Goal: Task Accomplishment & Management: Manage account settings

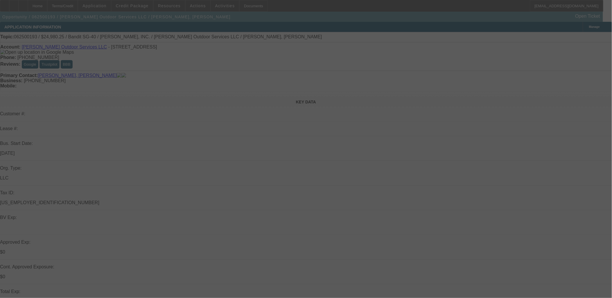
select select "0"
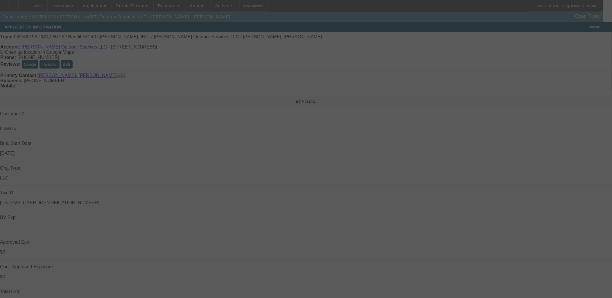
select select "0"
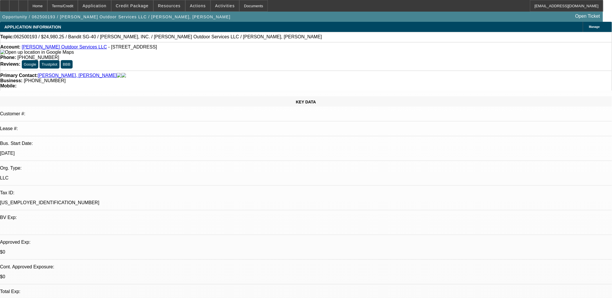
select select "1"
select select "2"
select select "6"
select select "1"
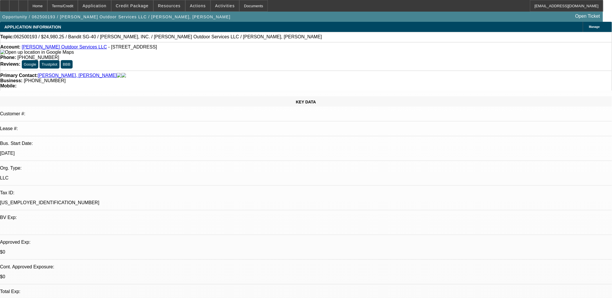
select select "6"
select select "1"
select select "2"
select select "6"
select select "1"
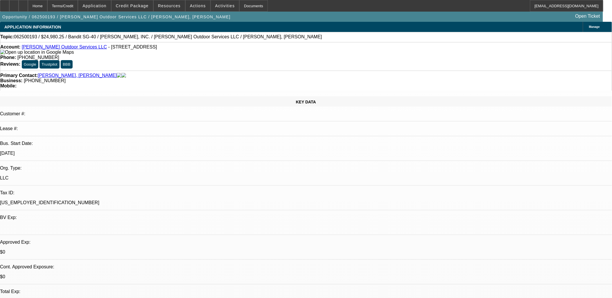
select select "1"
select select "6"
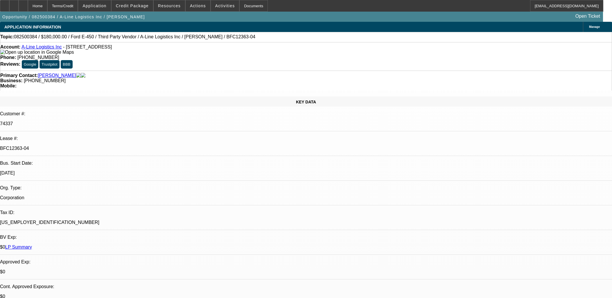
select select "0"
select select "6"
select select "0"
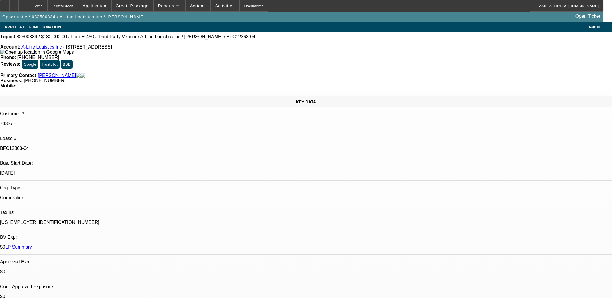
select select "0"
select select "6"
select select "0"
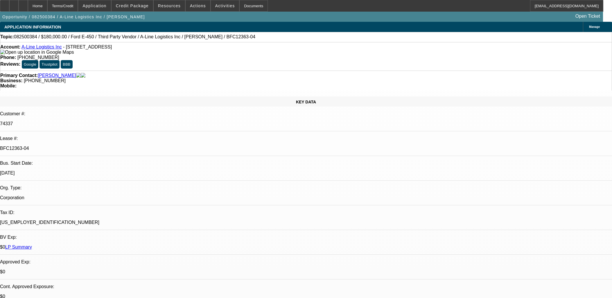
select select "0.1"
select select "4"
select select "0"
select select "0.1"
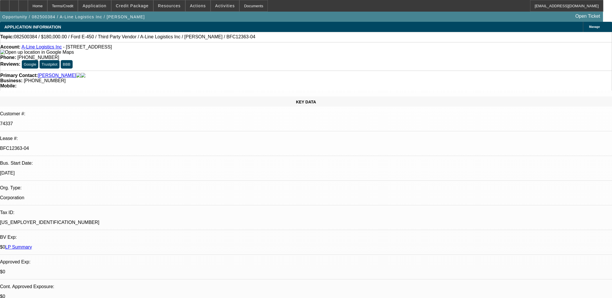
select select "4"
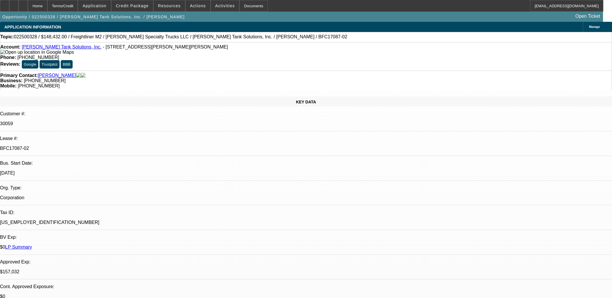
select select "0"
select select "2"
select select "0"
select select "6"
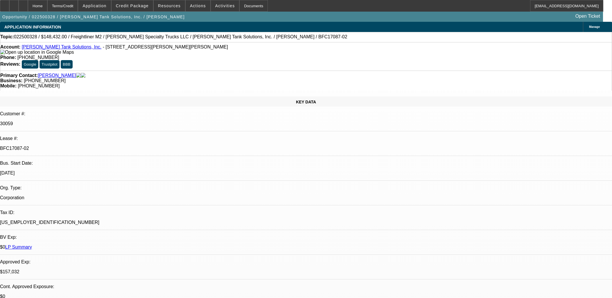
select select "0"
select select "2"
select select "0"
select select "6"
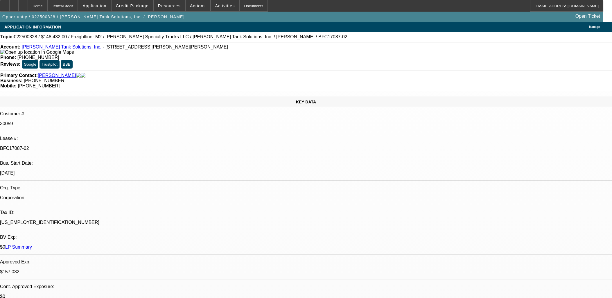
select select "0"
select select "2"
select select "0"
select select "6"
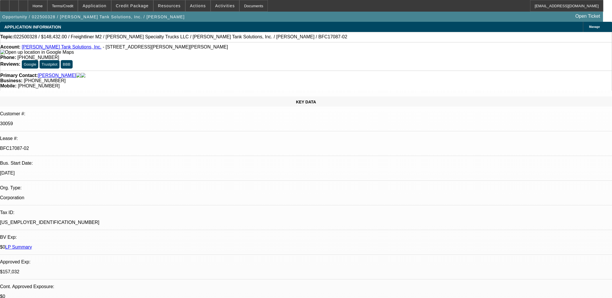
select select "0"
select select "2"
select select "0"
select select "6"
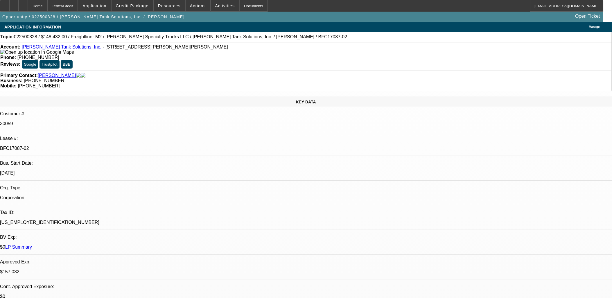
scroll to position [2002, 0]
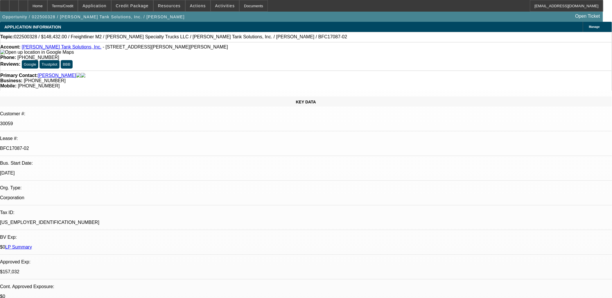
scroll to position [89, 0]
drag, startPoint x: 386, startPoint y: 154, endPoint x: 6, endPoint y: 31, distance: 399.1
click at [6, 33] on div "Topic: 022500328 / $148,432.00 / Freightliner M2 / Stephenson Specialty Trucks …" at bounding box center [306, 37] width 612 height 10
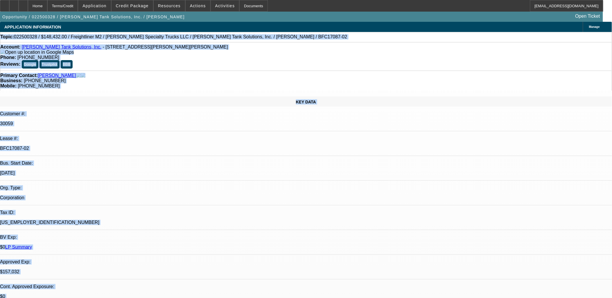
drag, startPoint x: 12, startPoint y: 37, endPoint x: 385, endPoint y: 176, distance: 398.1
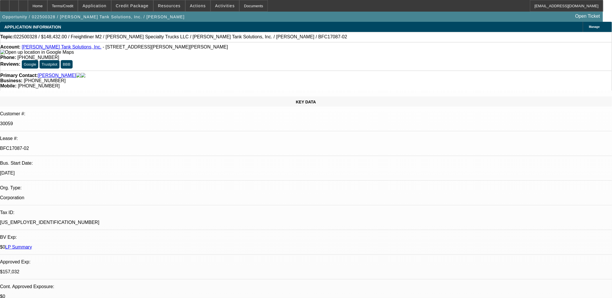
drag, startPoint x: 396, startPoint y: 201, endPoint x: 58, endPoint y: 36, distance: 375.5
drag, startPoint x: 371, startPoint y: 199, endPoint x: 141, endPoint y: 62, distance: 267.8
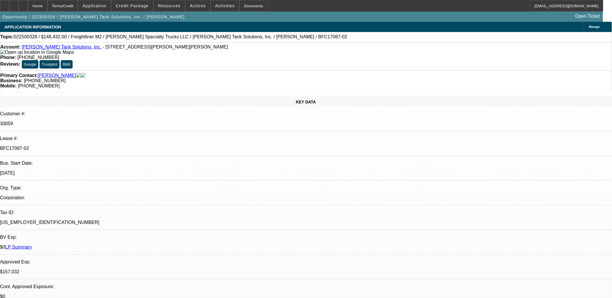
drag, startPoint x: 395, startPoint y: 152, endPoint x: 2, endPoint y: 24, distance: 413.1
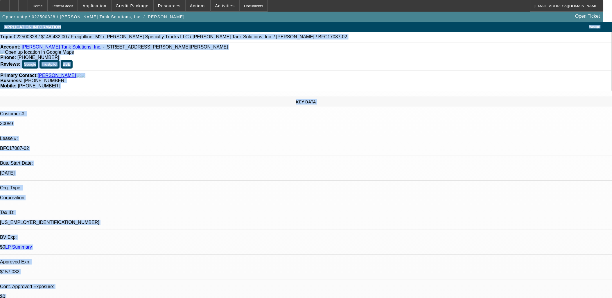
drag, startPoint x: 2, startPoint y: 25, endPoint x: 377, endPoint y: 200, distance: 413.8
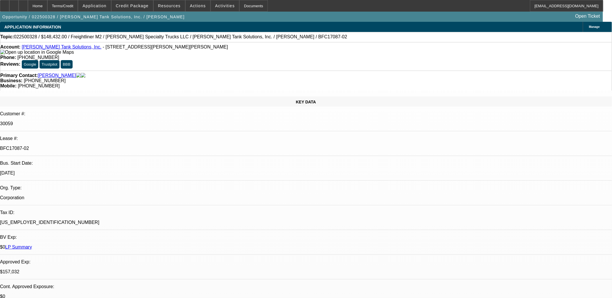
drag, startPoint x: 247, startPoint y: 159, endPoint x: -13, endPoint y: 65, distance: 276.7
click at [0, 65] on html "Home Terms/Credit Application Credit Package Resources Actions Activities Docum…" at bounding box center [306, 149] width 612 height 298
drag, startPoint x: 1, startPoint y: 47, endPoint x: 6, endPoint y: 30, distance: 17.7
drag, startPoint x: 6, startPoint y: 30, endPoint x: 371, endPoint y: 196, distance: 401.3
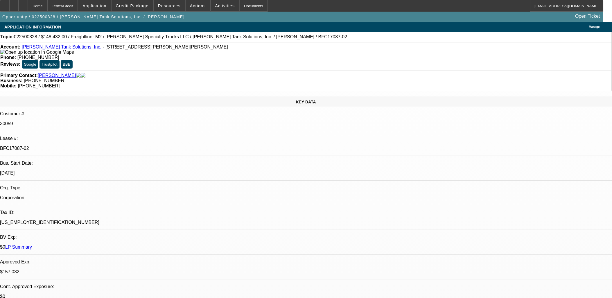
click at [49, 47] on link "Coleman Tank Solutions, Inc." at bounding box center [62, 46] width 80 height 5
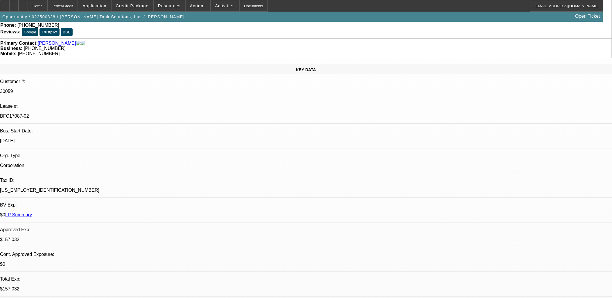
scroll to position [97, 0]
click at [146, 9] on span at bounding box center [133, 6] width 42 height 14
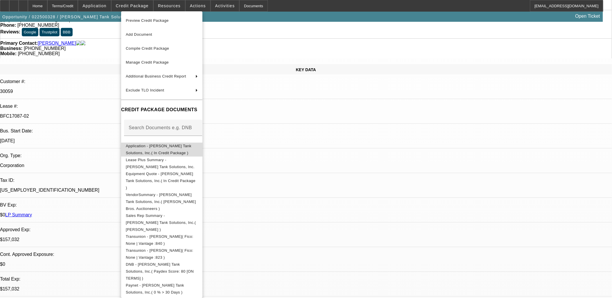
click at [176, 150] on span "Application - Coleman Tank Solutions, Inc.( In Credit Package )" at bounding box center [162, 149] width 72 height 14
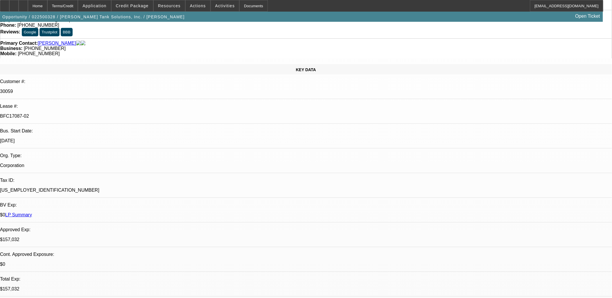
scroll to position [0, 0]
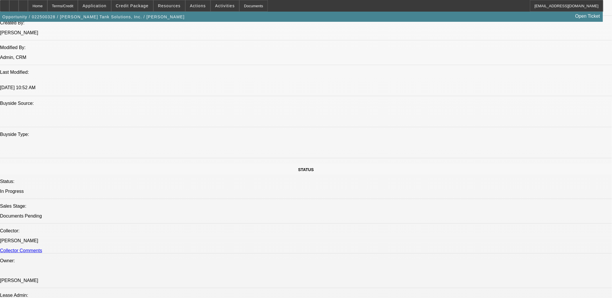
scroll to position [581, 0]
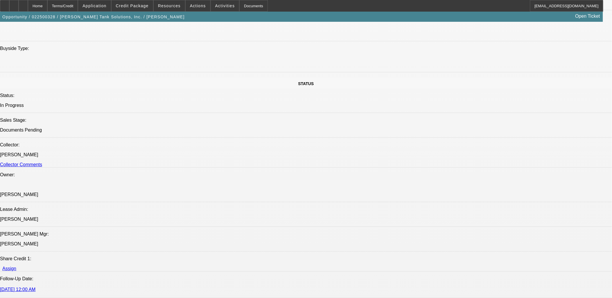
drag, startPoint x: 257, startPoint y: 207, endPoint x: 233, endPoint y: 217, distance: 25.3
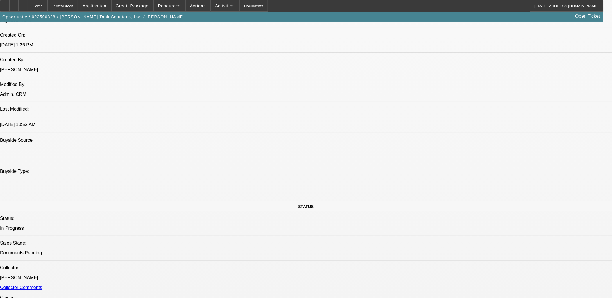
scroll to position [355, 0]
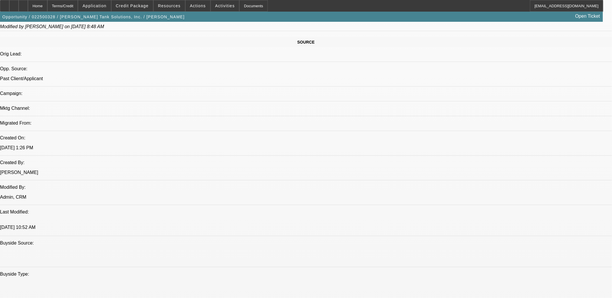
drag, startPoint x: 398, startPoint y: 132, endPoint x: 5, endPoint y: 41, distance: 403.6
drag, startPoint x: 5, startPoint y: 41, endPoint x: 333, endPoint y: 210, distance: 369.2
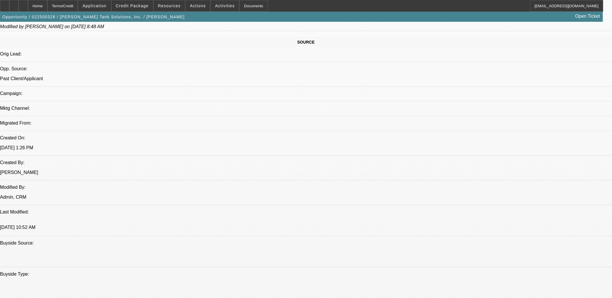
drag, startPoint x: 201, startPoint y: 189, endPoint x: 202, endPoint y: 196, distance: 7.4
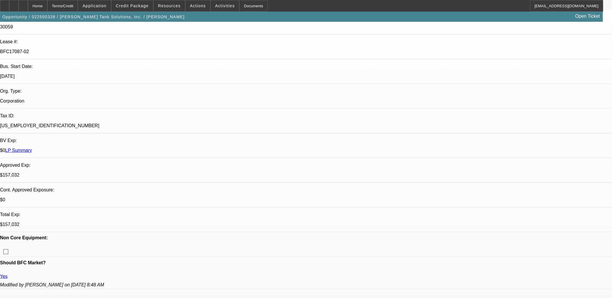
scroll to position [0, 0]
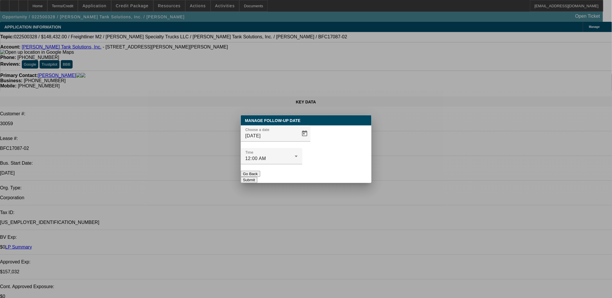
drag, startPoint x: 303, startPoint y: 148, endPoint x: 293, endPoint y: 149, distance: 10.2
click at [306, 149] on div at bounding box center [306, 149] width 0 height 0
click at [298, 141] on span "Open calendar" at bounding box center [305, 134] width 14 height 14
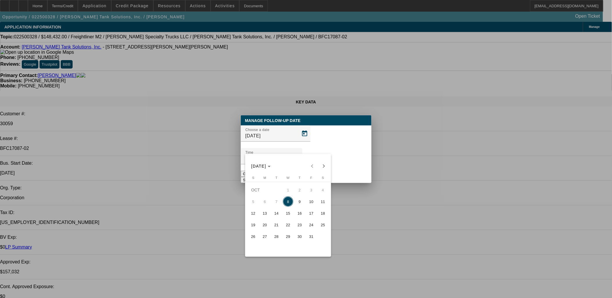
click at [298, 206] on span "9" at bounding box center [300, 201] width 10 height 10
type input "10/9/2025"
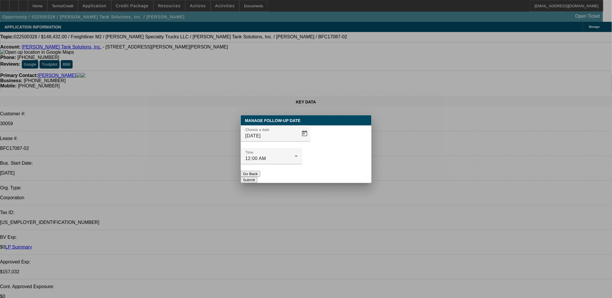
drag, startPoint x: 325, startPoint y: 152, endPoint x: 327, endPoint y: 160, distance: 8.5
click at [303, 155] on mat-form-field "Time 12:00 AM" at bounding box center [272, 159] width 62 height 23
click at [258, 177] on button "Submit" at bounding box center [249, 180] width 17 height 6
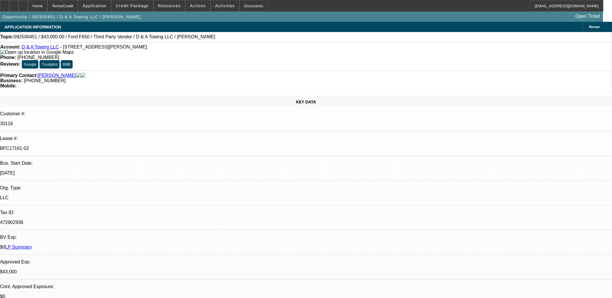
select select "0"
select select "3"
select select "0"
select select "6"
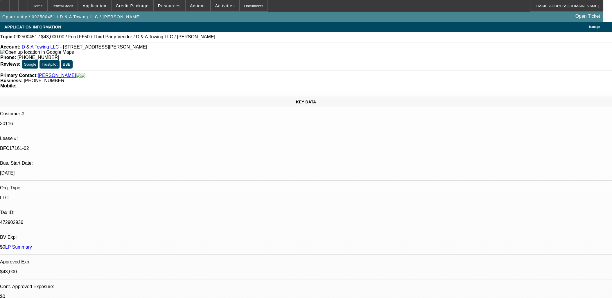
select select "0"
select select "3"
select select "0.2"
select select "17"
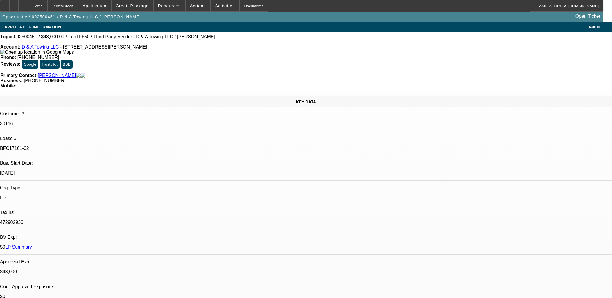
select select "0"
select select "3"
select select "0.15"
select select "16"
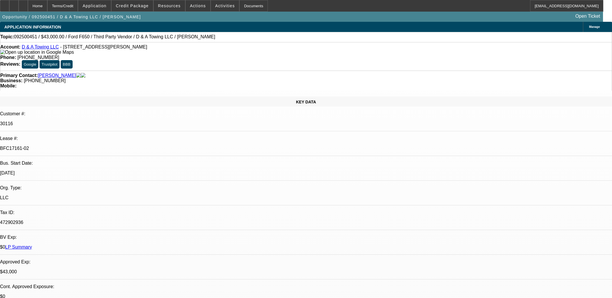
select select "0"
select select "3"
select select "0.1"
select select "4"
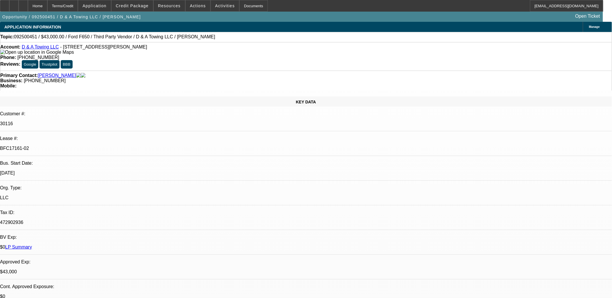
drag, startPoint x: 485, startPoint y: 76, endPoint x: 477, endPoint y: 80, distance: 8.4
drag, startPoint x: 514, startPoint y: 212, endPoint x: 243, endPoint y: 148, distance: 278.9
drag, startPoint x: 243, startPoint y: 148, endPoint x: 230, endPoint y: 158, distance: 16.3
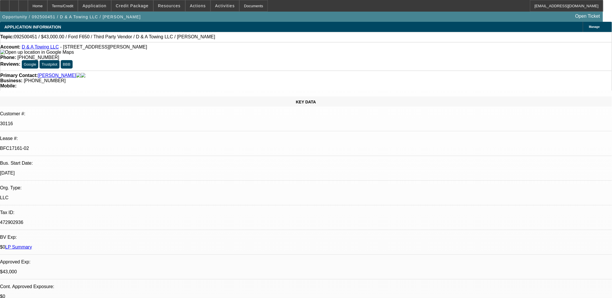
drag, startPoint x: 262, startPoint y: 149, endPoint x: 357, endPoint y: 155, distance: 94.7
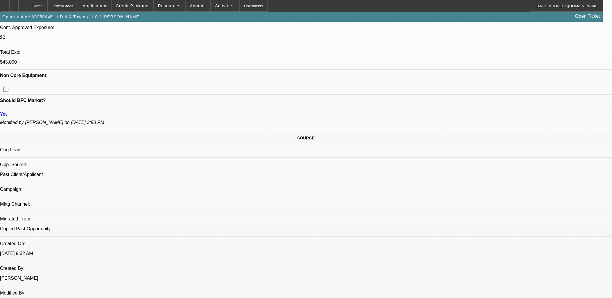
scroll to position [355, 0]
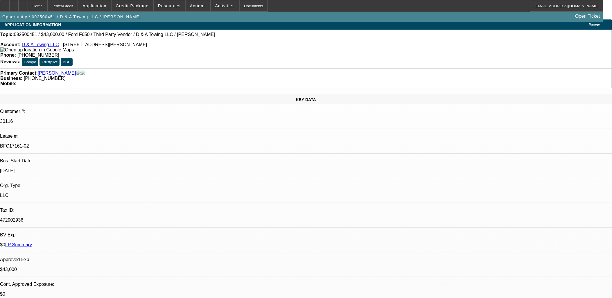
scroll to position [0, 0]
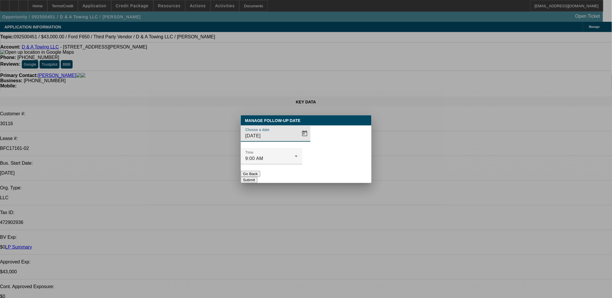
click at [303, 148] on div "Choose a date 10/8/2025" at bounding box center [306, 137] width 131 height 23
click at [301, 141] on span "Open calendar" at bounding box center [305, 134] width 14 height 14
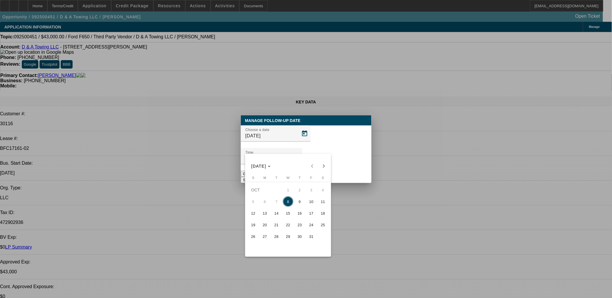
click at [300, 138] on div at bounding box center [306, 149] width 612 height 298
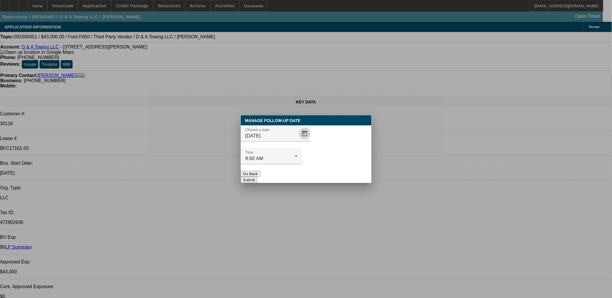
drag, startPoint x: 300, startPoint y: 138, endPoint x: 300, endPoint y: 142, distance: 3.8
click at [300, 138] on div "Choose a date 10/8/2025" at bounding box center [278, 134] width 65 height 16
click at [298, 141] on span "Open calendar" at bounding box center [305, 134] width 14 height 14
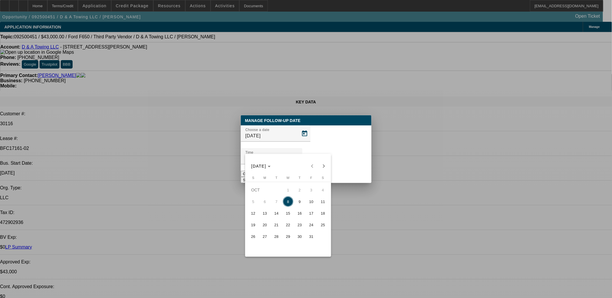
click at [299, 201] on span "9" at bounding box center [300, 201] width 10 height 10
type input "10/9/2025"
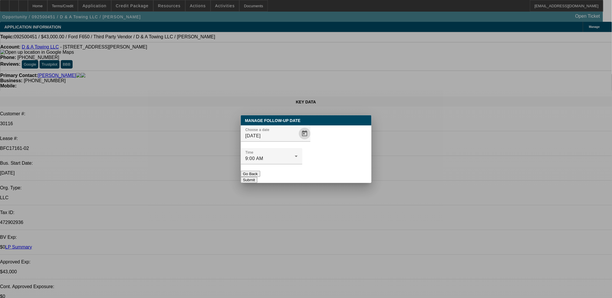
click at [258, 177] on button "Submit" at bounding box center [249, 180] width 17 height 6
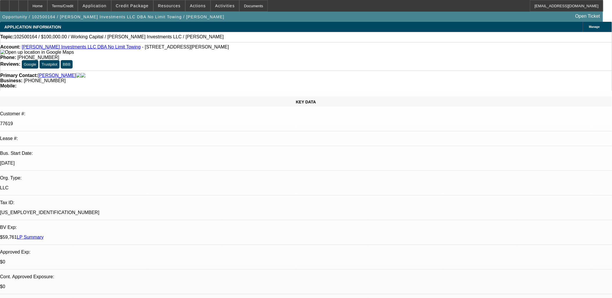
select select "0"
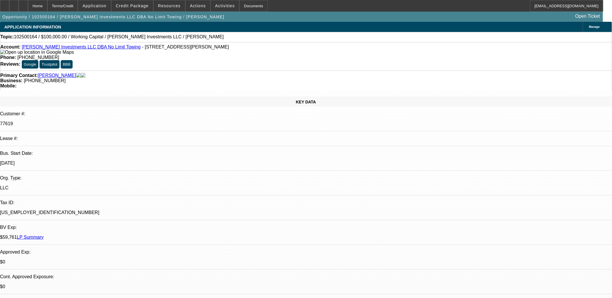
select select "0"
select select "1"
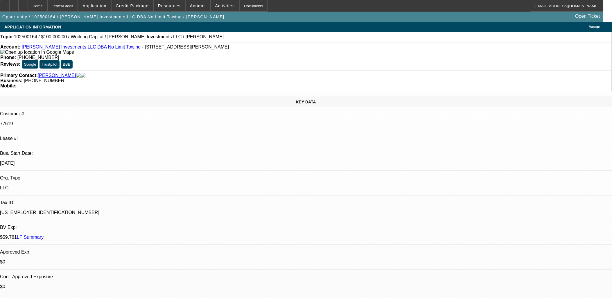
select select "2"
select select "6"
select select "1"
select select "2"
select select "6"
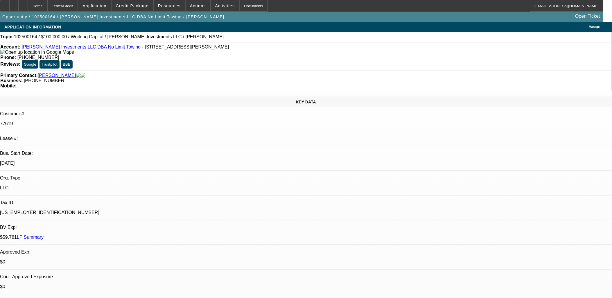
select select "1"
select select "2"
select select "6"
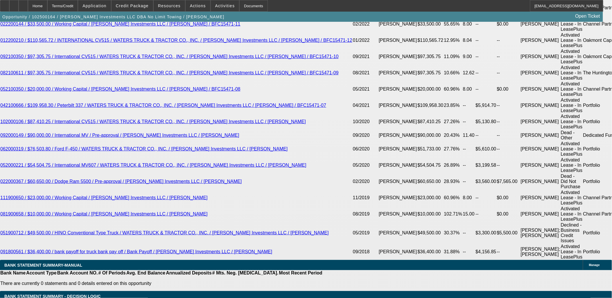
scroll to position [1200, 0]
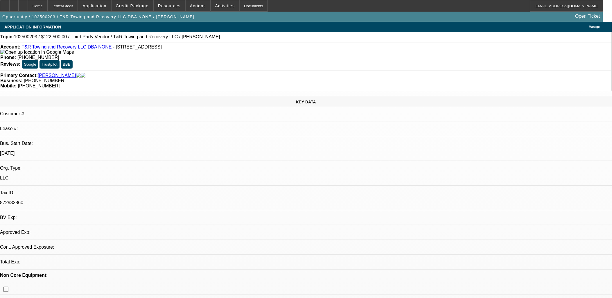
select select "0"
select select "2"
select select "0.1"
select select "1"
select select "2"
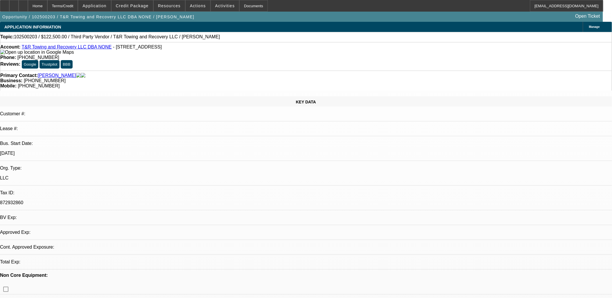
select select "4"
drag, startPoint x: 472, startPoint y: 152, endPoint x: 417, endPoint y: 127, distance: 60.2
drag, startPoint x: 417, startPoint y: 127, endPoint x: 432, endPoint y: 133, distance: 16.1
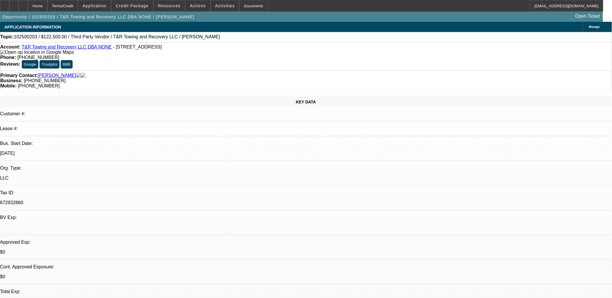
drag, startPoint x: 465, startPoint y: 150, endPoint x: 226, endPoint y: 96, distance: 245.4
drag, startPoint x: 226, startPoint y: 96, endPoint x: 156, endPoint y: 156, distance: 92.2
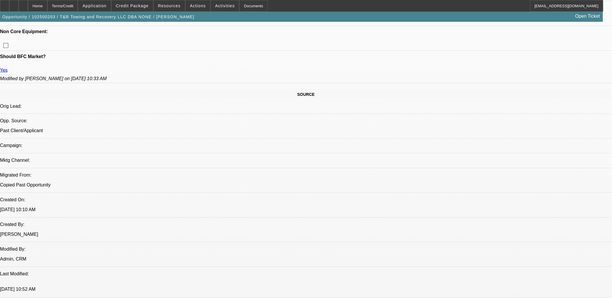
scroll to position [226, 0]
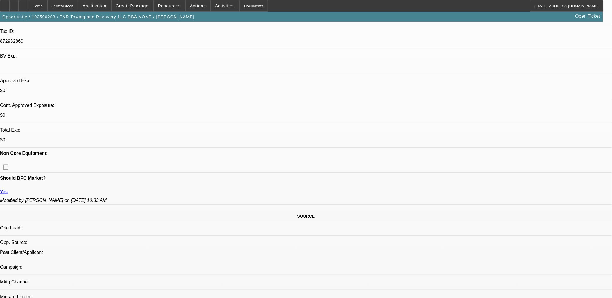
scroll to position [161, 0]
drag, startPoint x: 384, startPoint y: 209, endPoint x: 6, endPoint y: 85, distance: 397.8
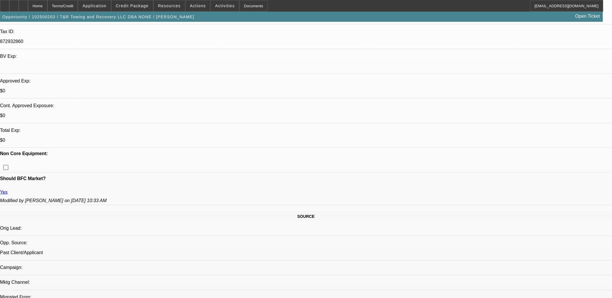
drag, startPoint x: 12, startPoint y: 56, endPoint x: 403, endPoint y: 263, distance: 442.5
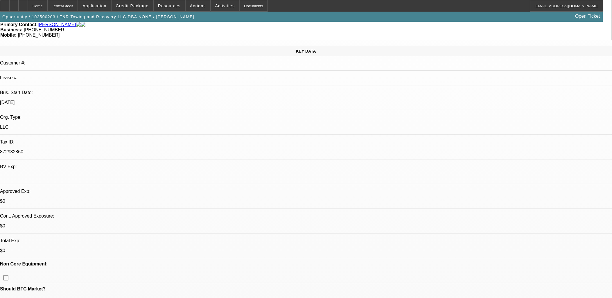
scroll to position [0, 0]
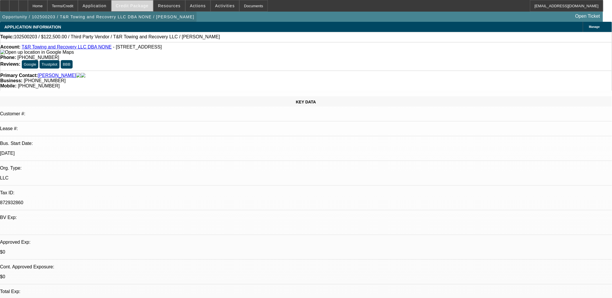
click at [141, 10] on div "Home Terms/Credit Application Credit Package Resources Actions Activities Docum…" at bounding box center [306, 11] width 612 height 22
click at [142, 8] on span at bounding box center [133, 6] width 42 height 14
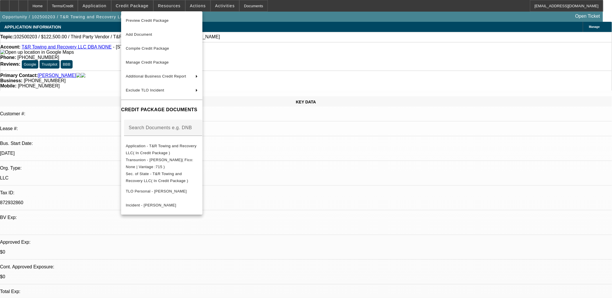
click at [142, 5] on div at bounding box center [306, 149] width 612 height 298
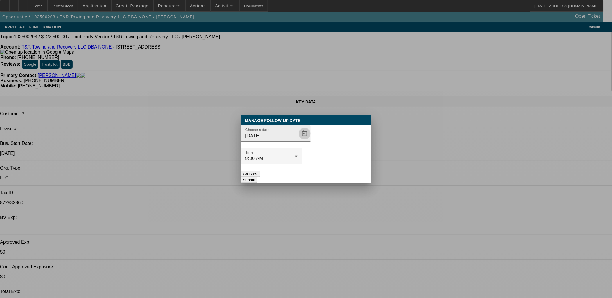
click at [298, 141] on span "Open calendar" at bounding box center [305, 134] width 14 height 14
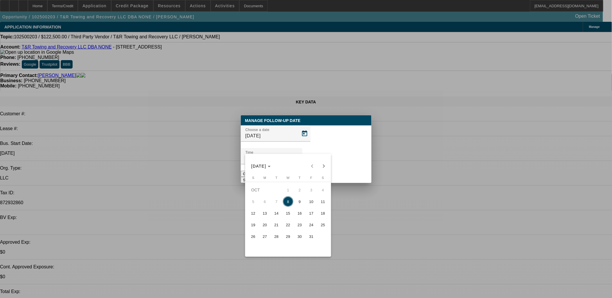
click at [300, 200] on span "9" at bounding box center [300, 201] width 10 height 10
type input "10/9/2025"
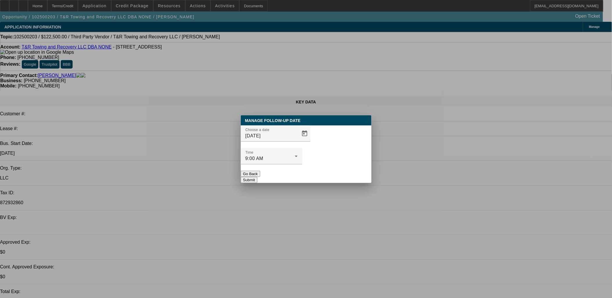
click at [258, 177] on button "Submit" at bounding box center [249, 180] width 17 height 6
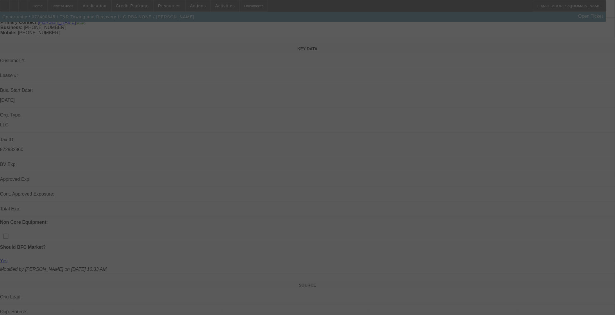
scroll to position [161, 0]
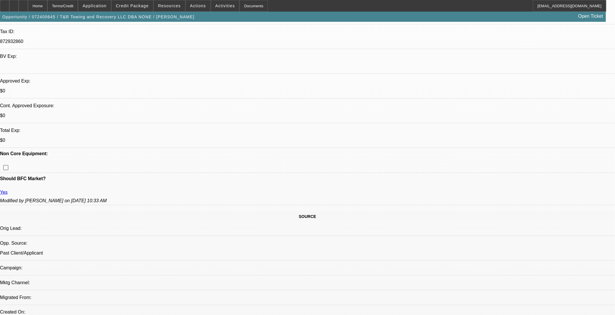
select select "0"
select select "2"
select select "0.1"
select select "4"
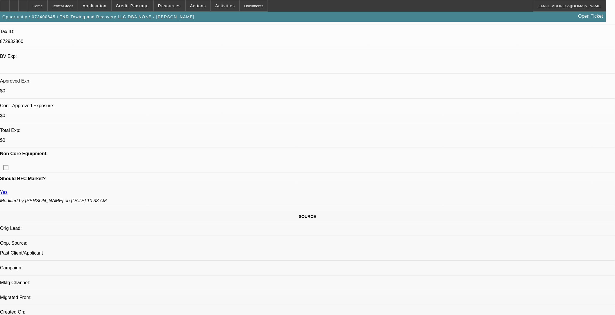
click at [142, 7] on span "Credit Package" at bounding box center [132, 5] width 33 height 5
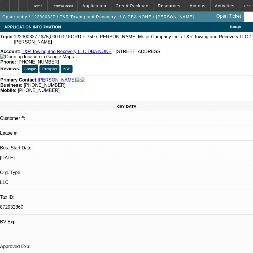
select select "0"
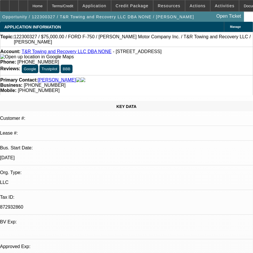
select select "0"
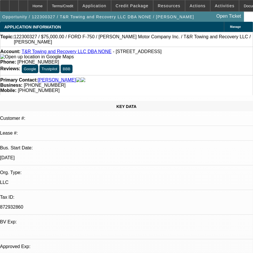
select select "0"
select select "1"
select select "6"
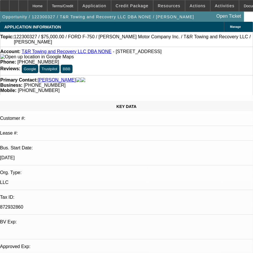
select select "1"
select select "6"
select select "1"
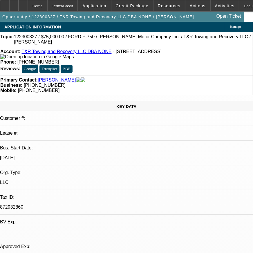
select select "6"
select select "1"
select select "6"
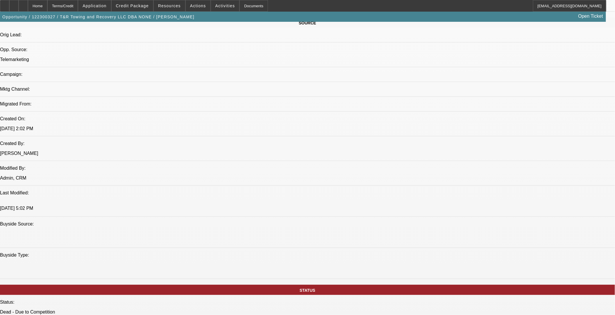
scroll to position [355, 0]
